Goal: Task Accomplishment & Management: Manage account settings

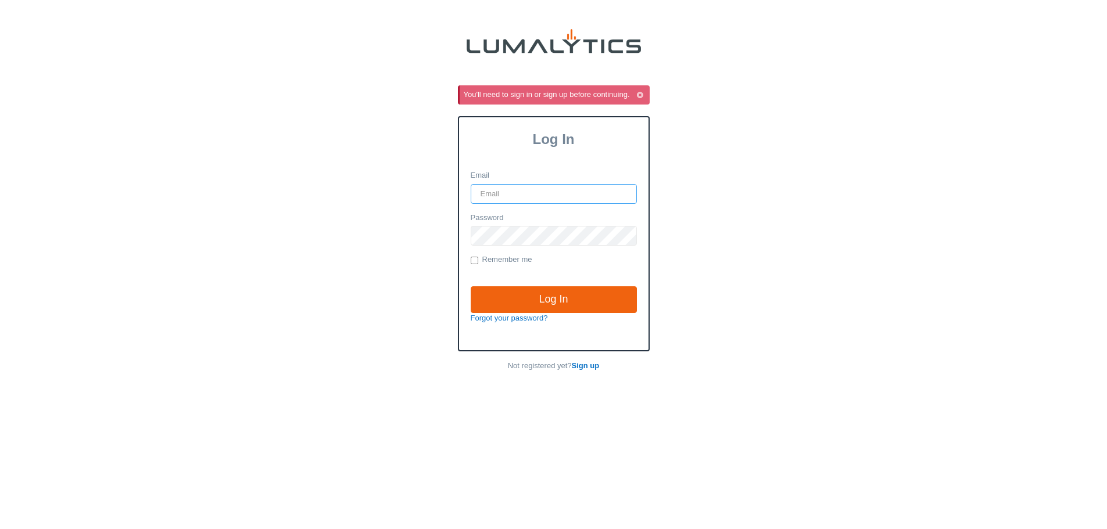
type input "it@valleytruckparts.com"
click at [938, 121] on div "You'll need to sign in or sign up before continuing. Log In Email it@valleytruc…" at bounding box center [553, 245] width 1107 height 321
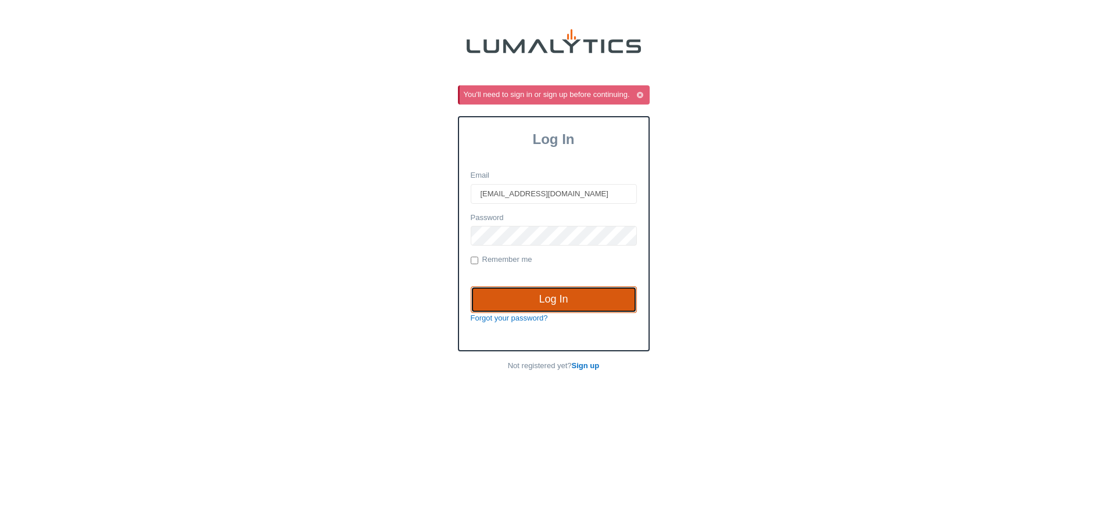
click at [517, 305] on input "Log In" at bounding box center [554, 300] width 166 height 27
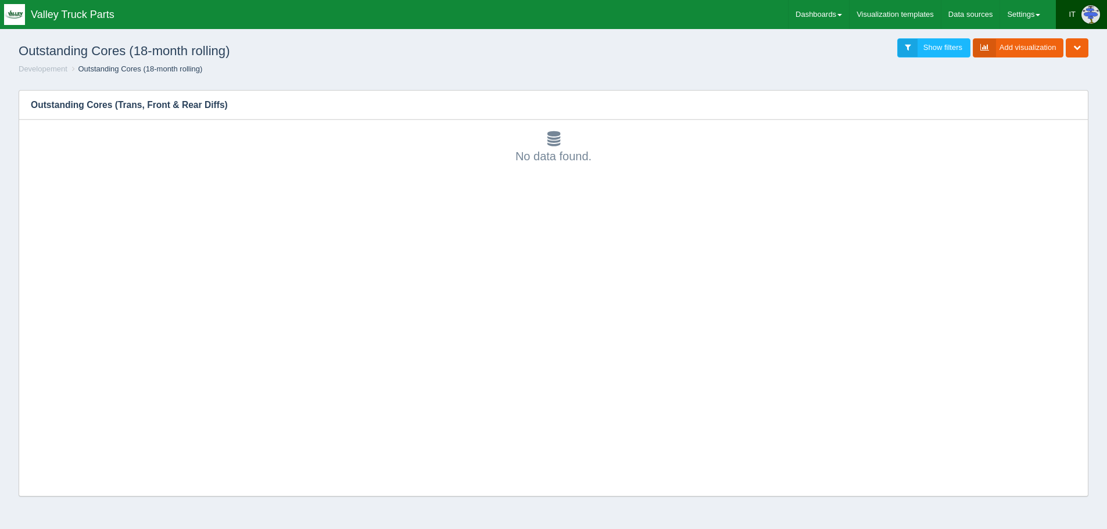
click at [1075, 23] on div "IT" at bounding box center [1072, 14] width 7 height 23
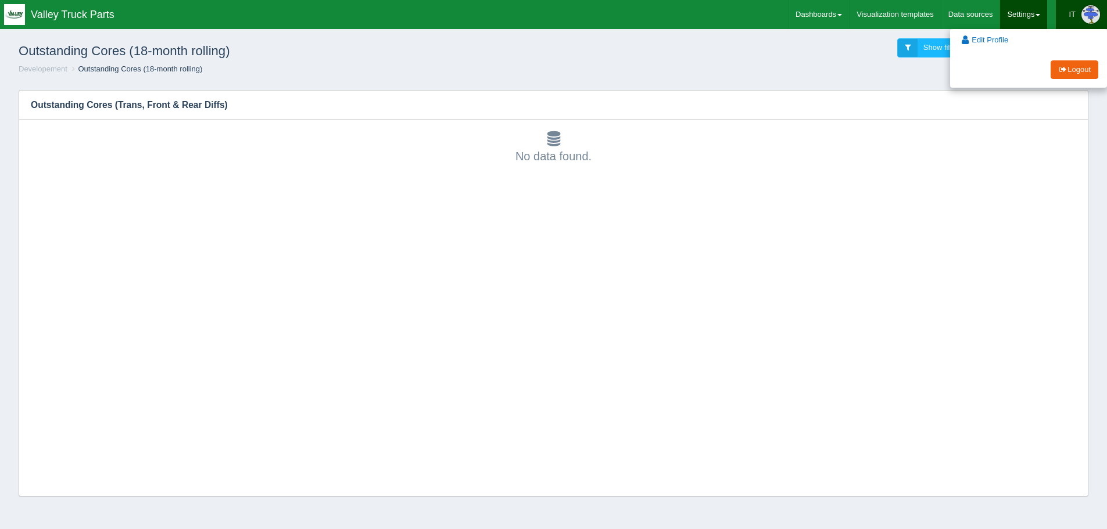
click at [1010, 24] on link "Settings" at bounding box center [1023, 14] width 47 height 29
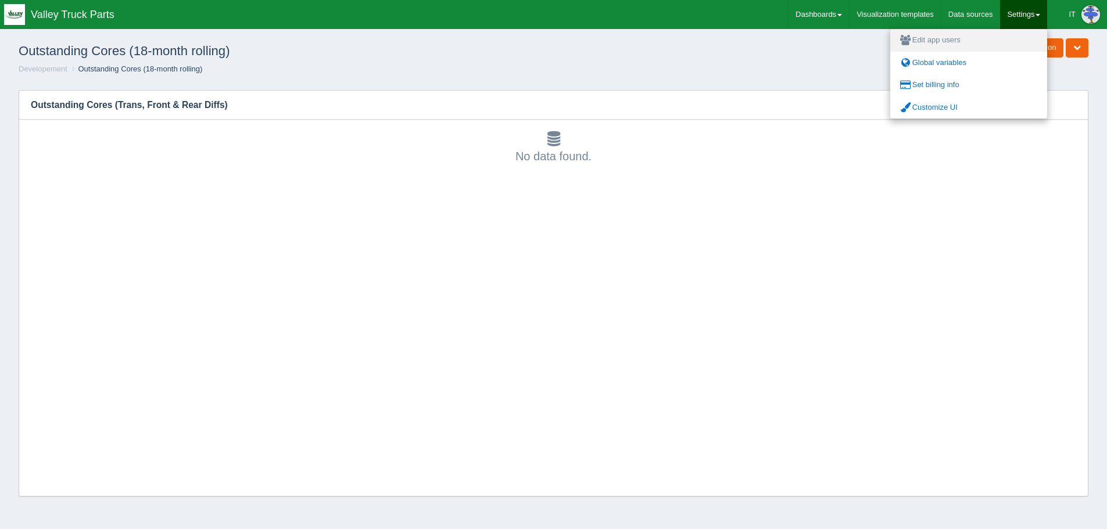
click at [968, 44] on link "Edit app users" at bounding box center [968, 40] width 157 height 23
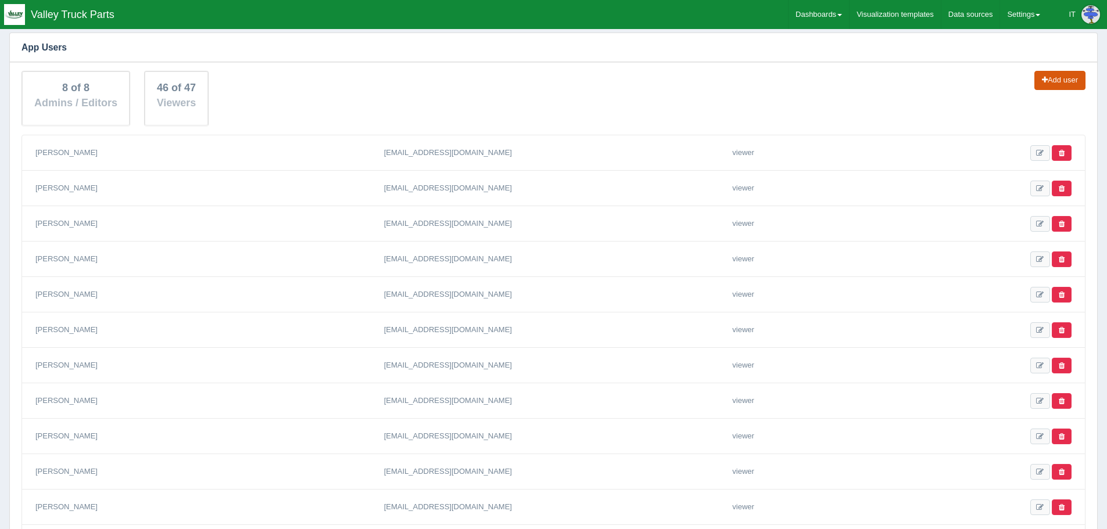
click at [1069, 78] on link "Add user" at bounding box center [1060, 80] width 51 height 19
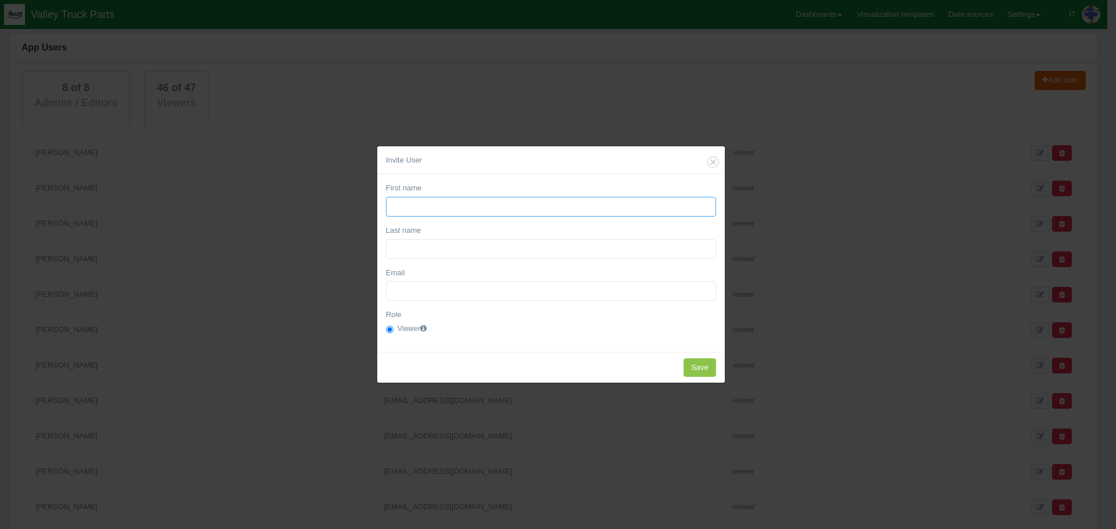
click at [468, 216] on input "First name" at bounding box center [551, 207] width 330 height 20
click at [431, 198] on input "First name" at bounding box center [551, 207] width 330 height 20
paste input "[PERSON_NAME]"
type input "[PERSON_NAME]"
click at [418, 257] on input "Last name" at bounding box center [551, 249] width 330 height 20
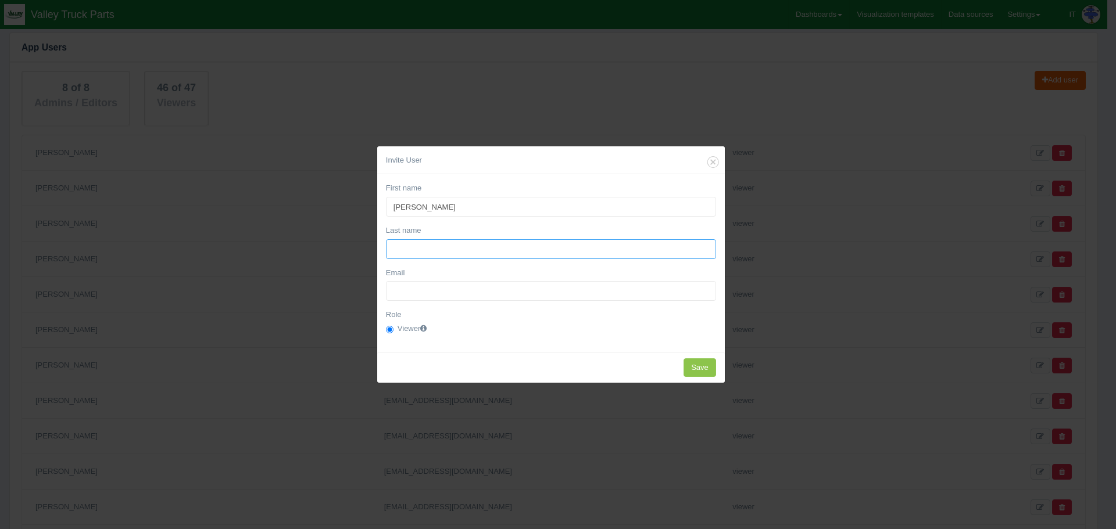
paste input "[PERSON_NAME]"
type input "[PERSON_NAME]"
click at [422, 206] on input "[PERSON_NAME]" at bounding box center [551, 207] width 330 height 20
click at [422, 207] on input "[PERSON_NAME]" at bounding box center [551, 207] width 330 height 20
click at [425, 207] on input "[PERSON_NAME]" at bounding box center [551, 207] width 330 height 20
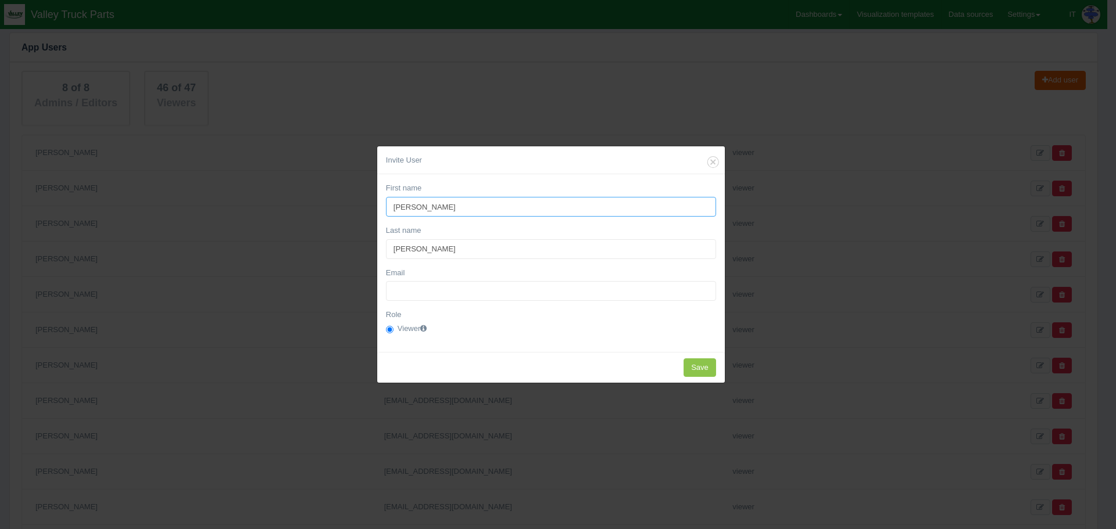
click at [425, 207] on input "[PERSON_NAME]" at bounding box center [551, 207] width 330 height 20
type input "[PERSON_NAME]"
click at [406, 249] on input "[PERSON_NAME]" at bounding box center [551, 249] width 330 height 20
type input "[PERSON_NAME]"
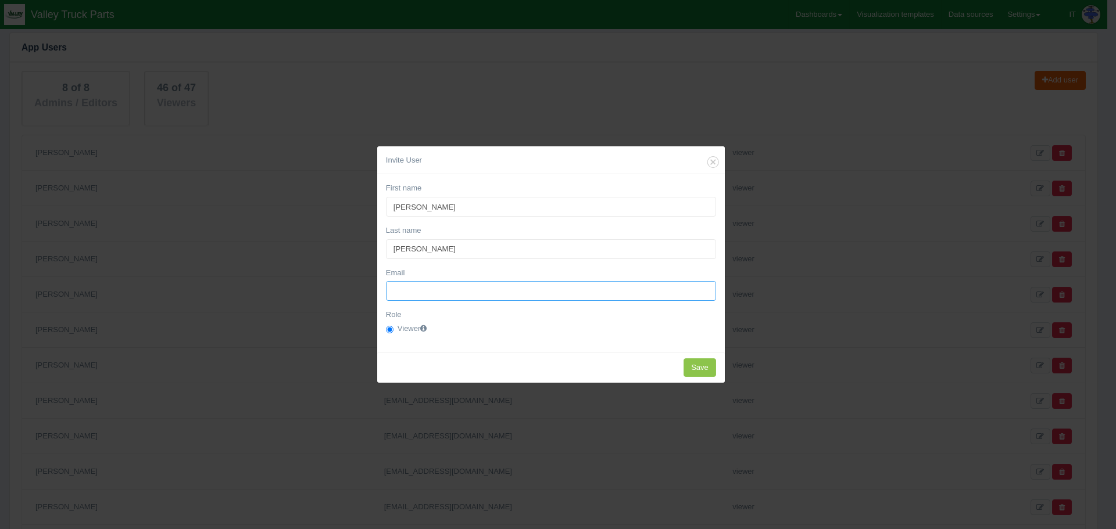
click at [430, 289] on input "Email" at bounding box center [551, 291] width 330 height 20
paste input "[PERSON_NAME]"
drag, startPoint x: 420, startPoint y: 292, endPoint x: 427, endPoint y: 298, distance: 9.2
click at [420, 293] on input "[PERSON_NAME]" at bounding box center [551, 291] width 330 height 20
click at [415, 295] on input "cmcClellan" at bounding box center [551, 291] width 330 height 20
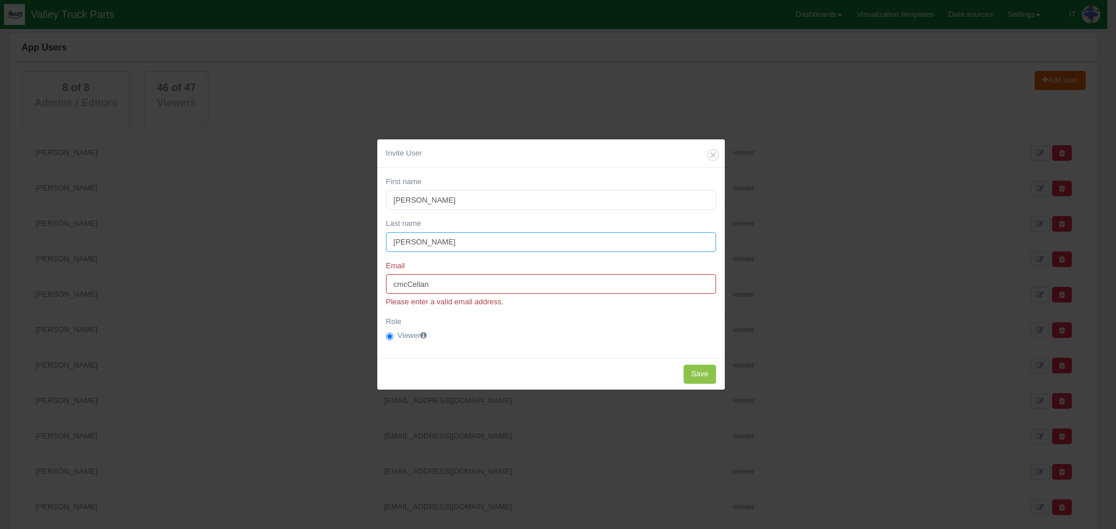
click at [414, 249] on input "[PERSON_NAME]" at bounding box center [551, 242] width 330 height 20
click at [435, 289] on input "cmcCellan" at bounding box center [551, 284] width 330 height 20
click at [435, 287] on input "cmcCellan" at bounding box center [551, 284] width 330 height 20
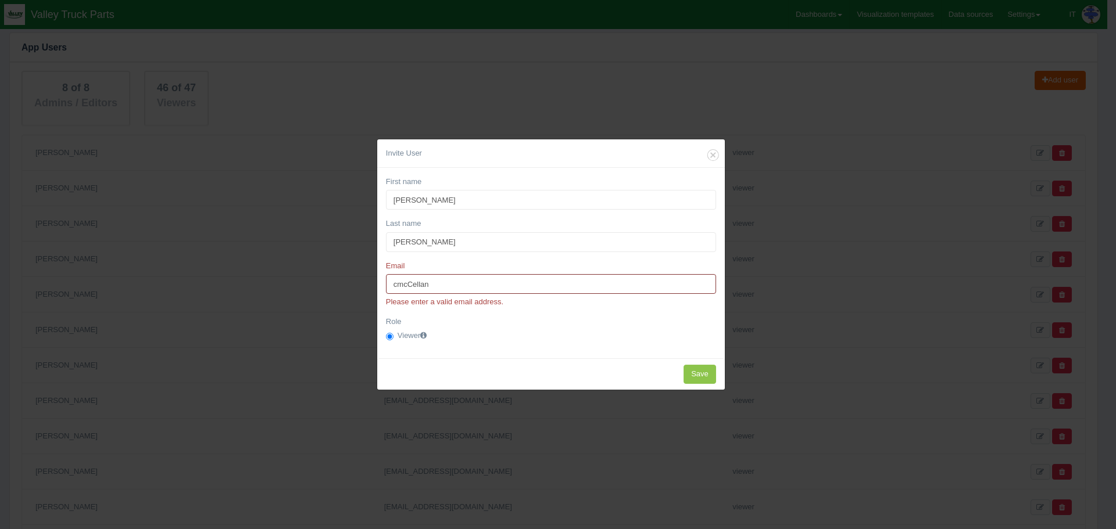
click at [435, 287] on input "cmcCellan" at bounding box center [551, 284] width 330 height 20
paste input "McCl"
click at [399, 284] on input "[PERSON_NAME]" at bounding box center [551, 284] width 330 height 20
click at [408, 283] on input "[PERSON_NAME]" at bounding box center [551, 284] width 330 height 20
click at [436, 279] on input "[PERSON_NAME]" at bounding box center [551, 284] width 330 height 20
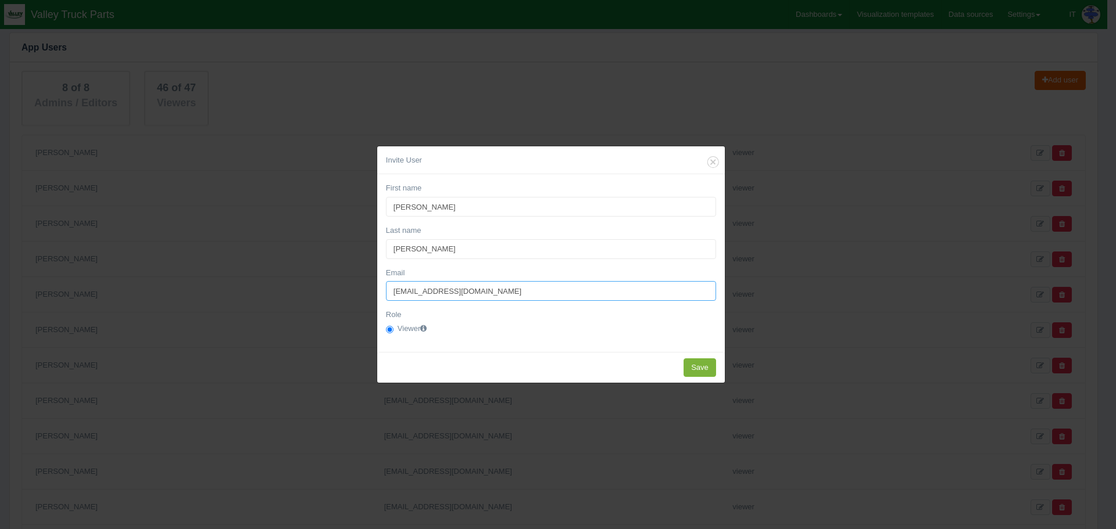
type input "[EMAIL_ADDRESS][DOMAIN_NAME]"
click at [707, 375] on input "Save" at bounding box center [699, 368] width 33 height 19
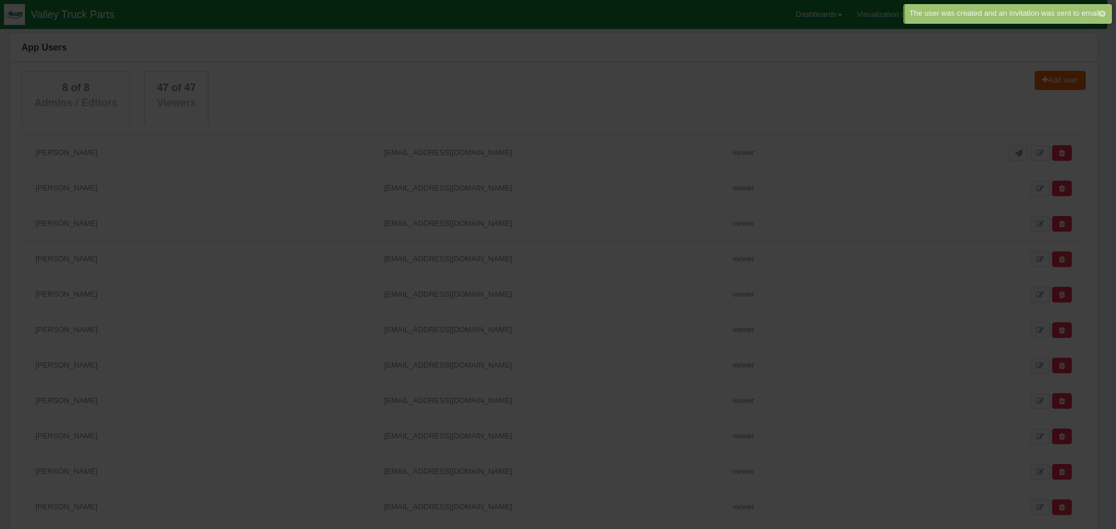
type input "Save"
